Goal: Transaction & Acquisition: Purchase product/service

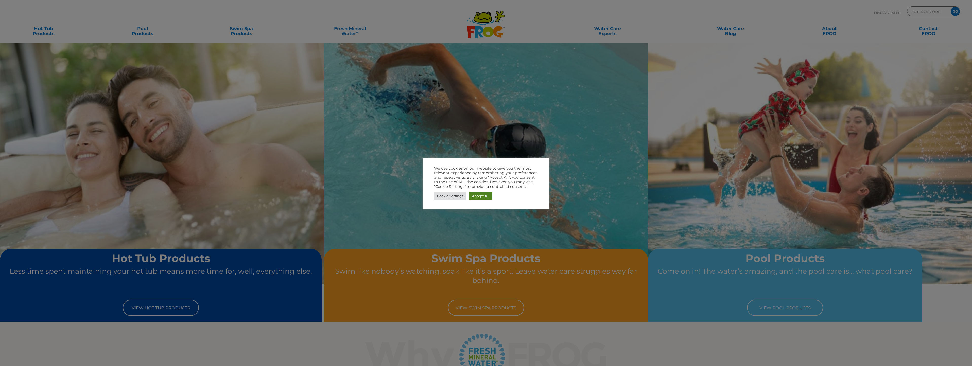
click at [477, 198] on link "Accept All" at bounding box center [480, 196] width 23 height 8
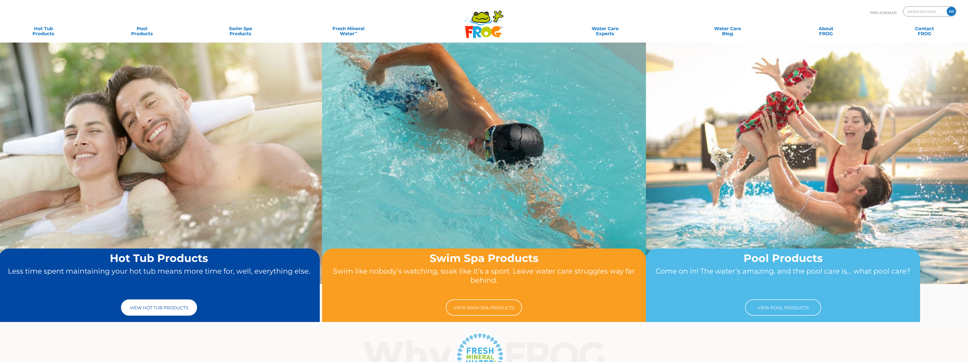
click at [175, 308] on link "View Hot Tub Products" at bounding box center [159, 308] width 76 height 16
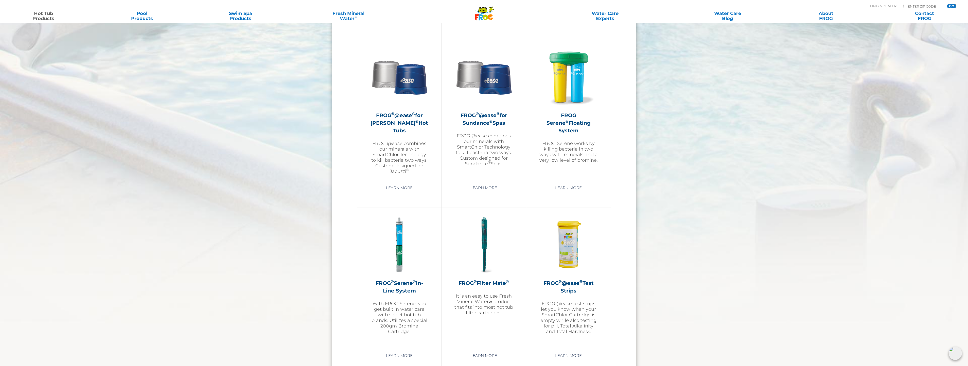
scroll to position [786, 0]
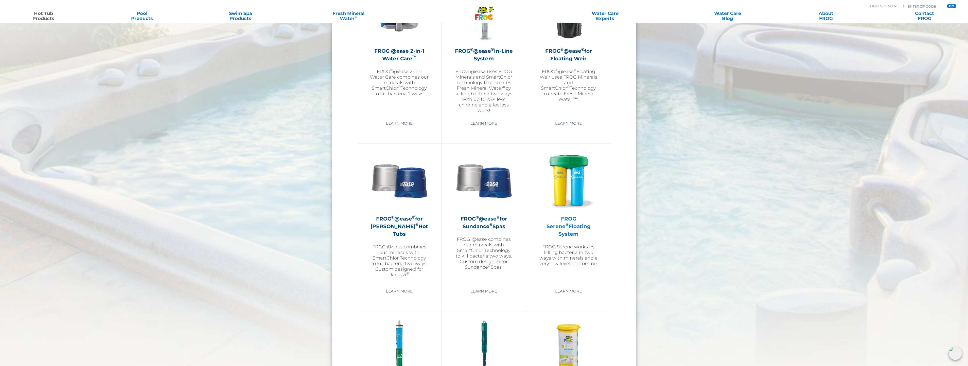
click at [572, 180] on img at bounding box center [568, 180] width 59 height 59
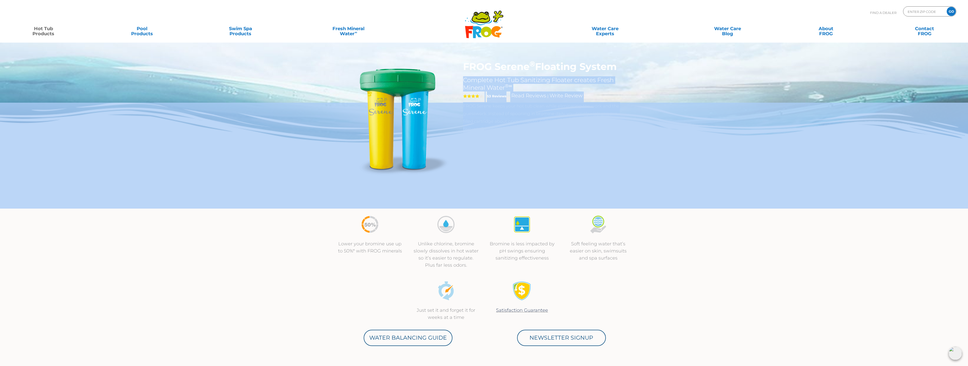
drag, startPoint x: 464, startPoint y: 80, endPoint x: 571, endPoint y: 133, distance: 119.8
click at [571, 133] on div "FROG Serene ® Floating System Complete Hot Tub Sanitizing Floater creates Fresh…" at bounding box center [484, 104] width 968 height 209
drag, startPoint x: 571, startPoint y: 133, endPoint x: 503, endPoint y: 136, distance: 68.5
click at [503, 136] on img at bounding box center [484, 156] width 968 height 106
click at [499, 150] on img at bounding box center [484, 156] width 968 height 106
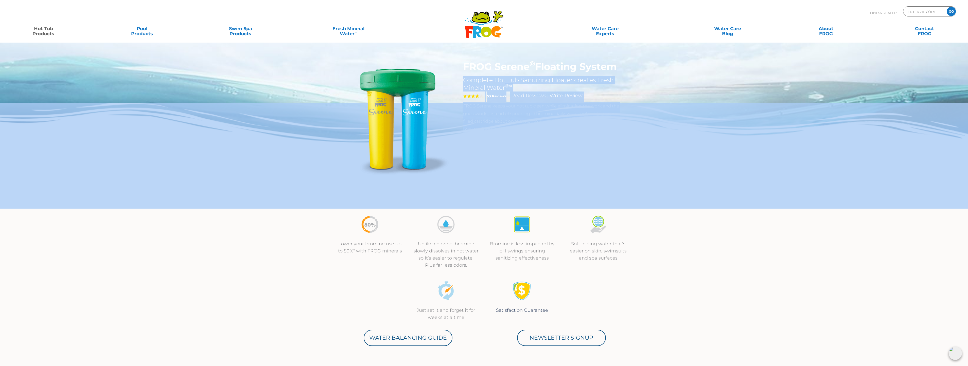
click at [504, 120] on img at bounding box center [484, 156] width 968 height 106
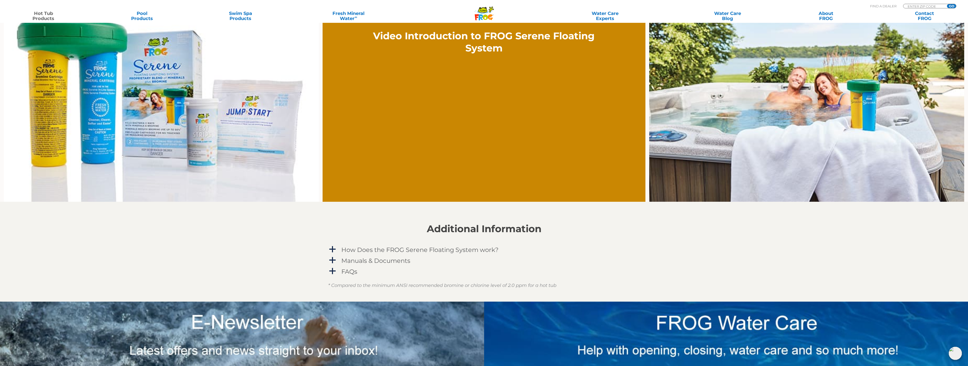
scroll to position [406, 0]
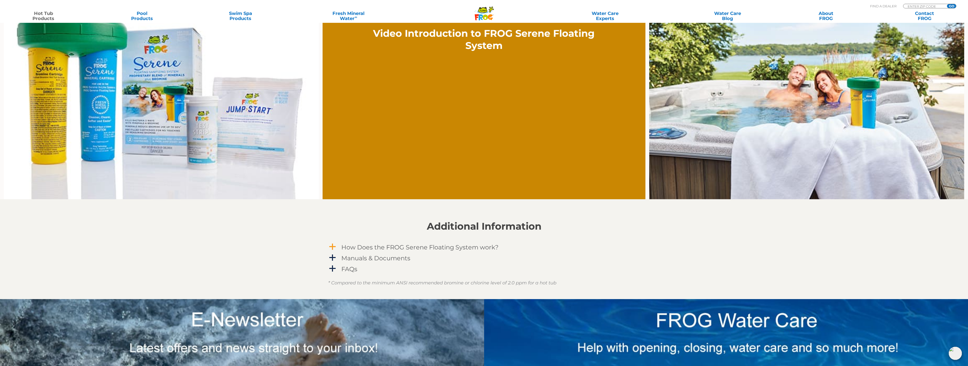
click at [331, 246] on span "a" at bounding box center [333, 247] width 8 height 8
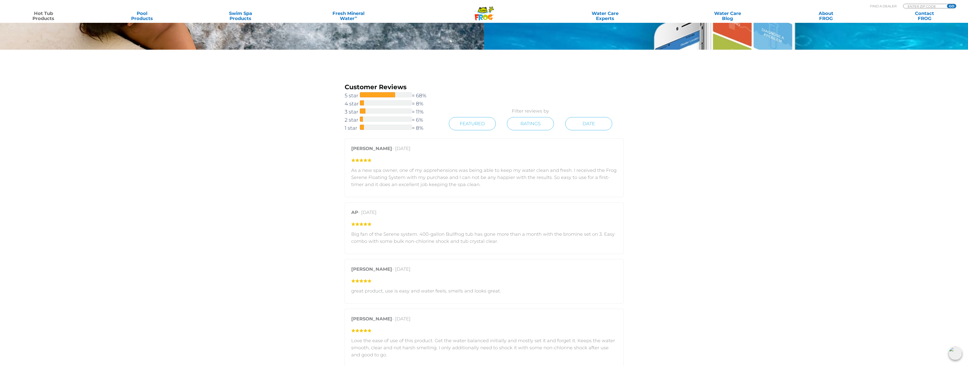
scroll to position [887, 0]
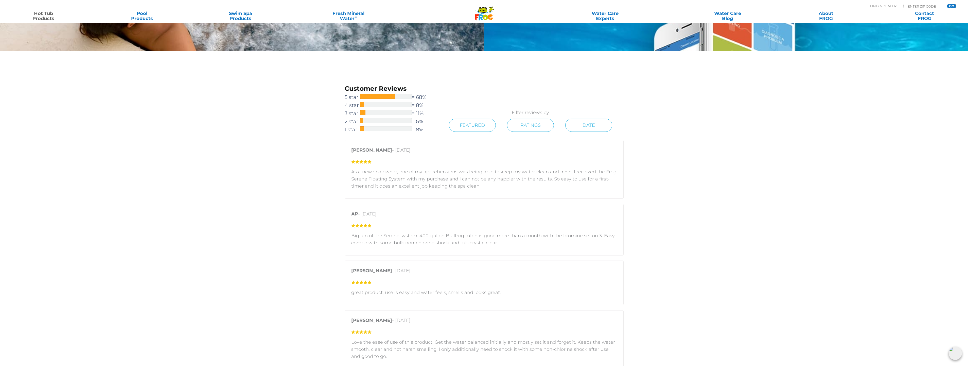
click at [186, 184] on section "Customer Reviews 5 star = 68% 4 star = 8% 3 star = 11% 2 star = 6% 1 star = 8% …" at bounding box center [484, 340] width 968 height 579
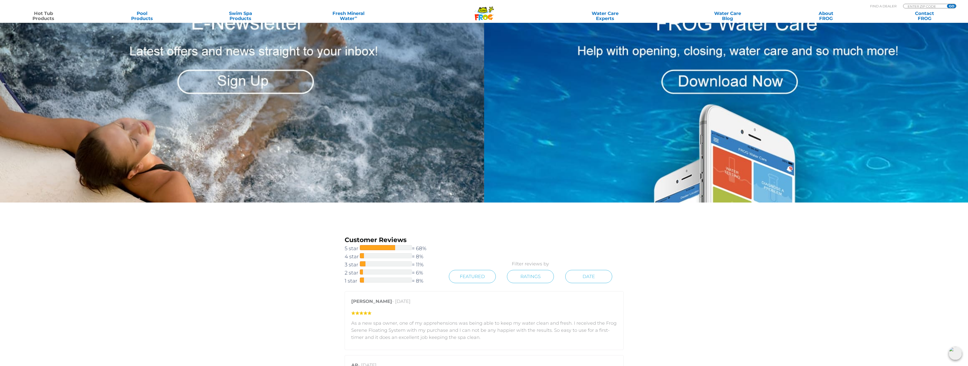
scroll to position [0, 0]
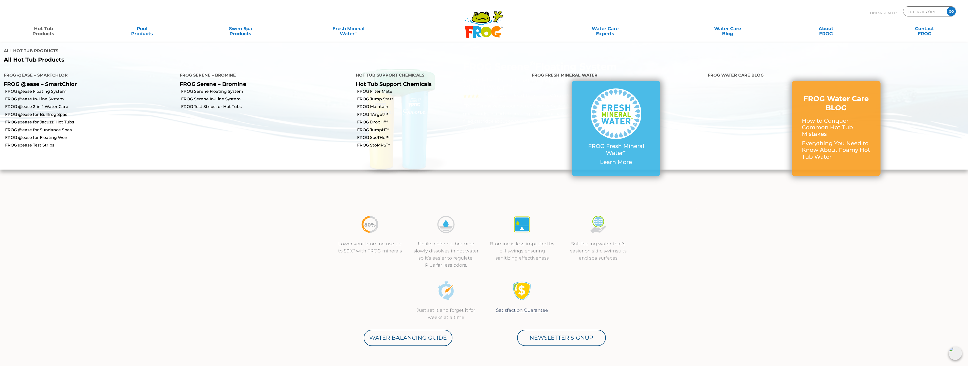
click at [47, 34] on link "Hot Tub Products" at bounding box center [43, 29] width 77 height 10
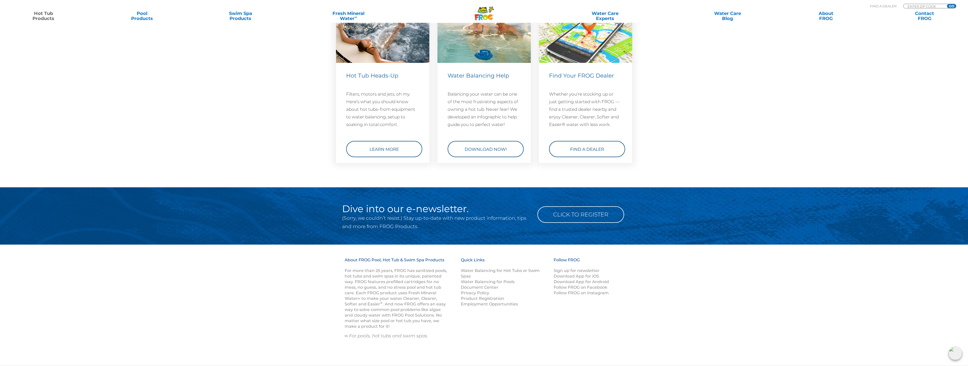
scroll to position [1500, 0]
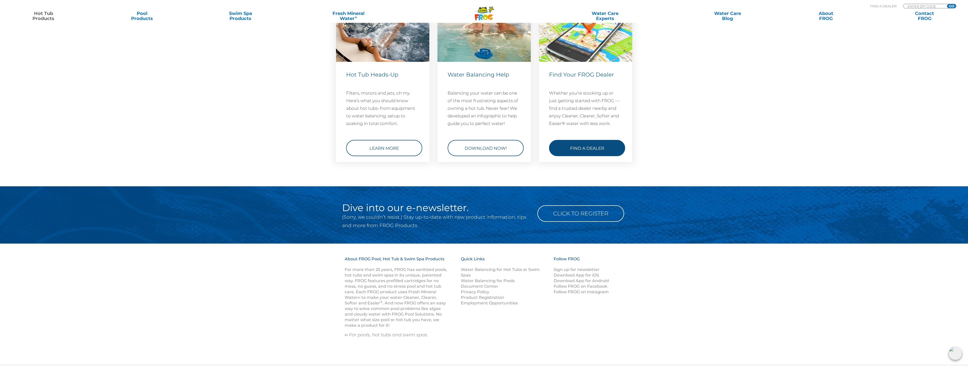
click at [592, 144] on link "Find a Dealer" at bounding box center [587, 148] width 76 height 16
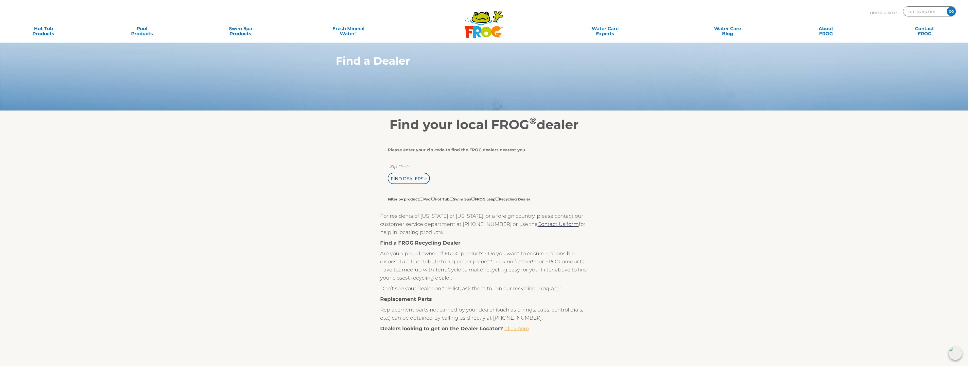
click at [515, 328] on link "Click here" at bounding box center [516, 329] width 25 height 6
